Goal: Task Accomplishment & Management: Manage account settings

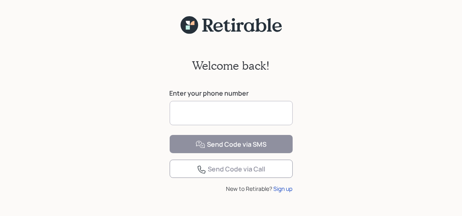
click at [207, 113] on input at bounding box center [231, 113] width 123 height 24
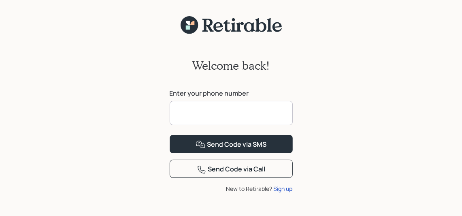
type input "**********"
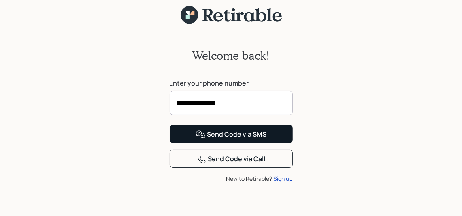
scroll to position [43, 0]
click at [231, 136] on div "Send Code via SMS" at bounding box center [231, 135] width 71 height 10
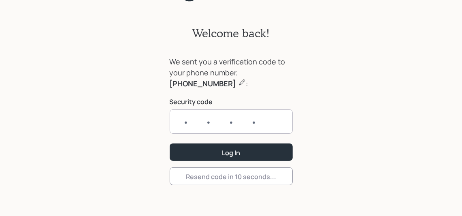
scroll to position [32, 0]
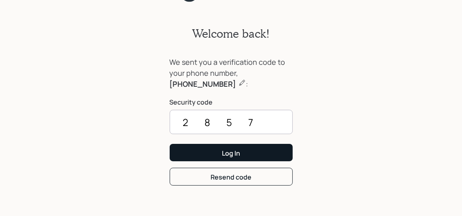
type input "2857"
click at [244, 153] on button "Log In" at bounding box center [231, 152] width 123 height 17
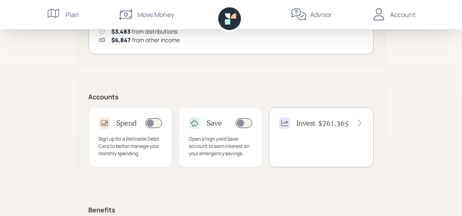
scroll to position [285, 0]
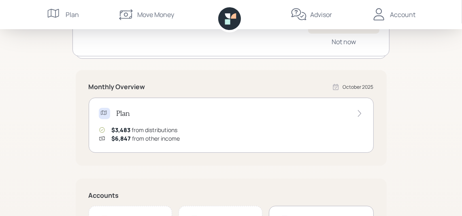
click at [358, 114] on icon at bounding box center [360, 113] width 8 height 8
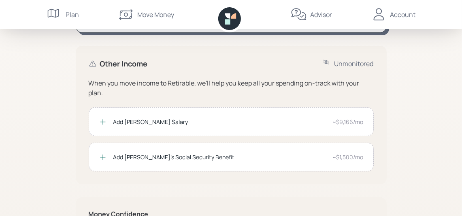
scroll to position [190, 0]
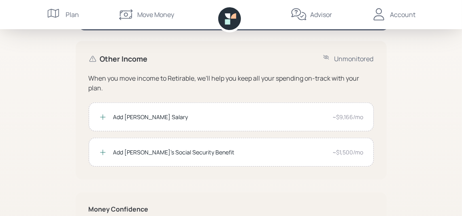
click at [431, 175] on div "Plan $11,430 .00 Total October Income View my full financial plan Retirable Pay…" at bounding box center [231, 59] width 462 height 499
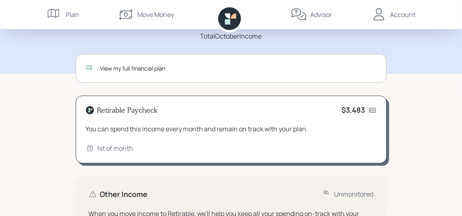
scroll to position [0, 0]
